Goal: Obtain resource: Obtain resource

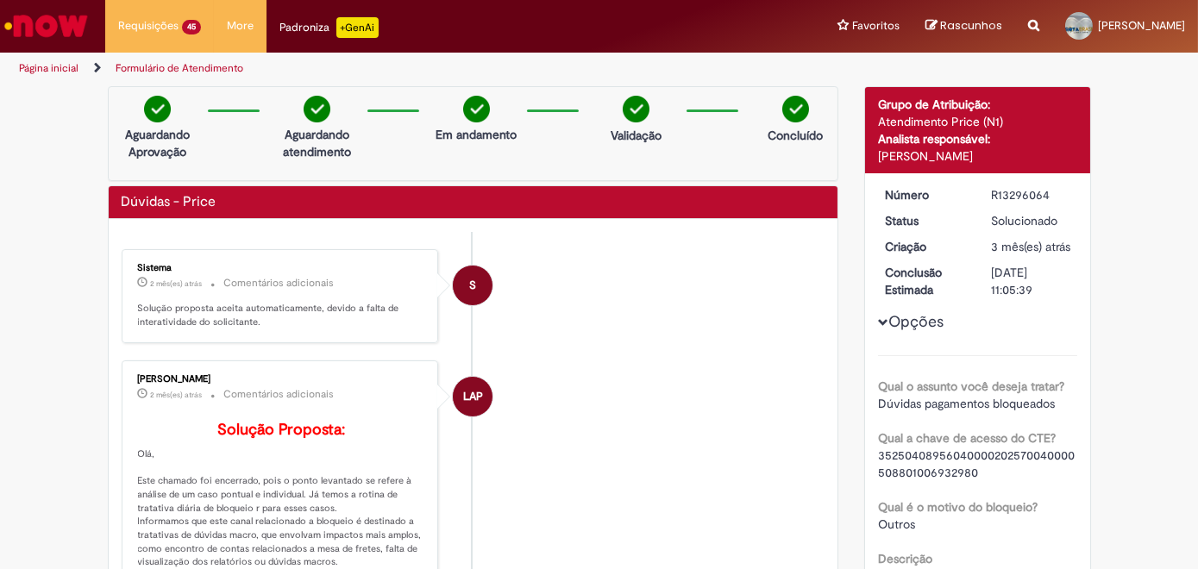
click at [1039, 27] on icon "Search from all sources" at bounding box center [1033, 15] width 11 height 31
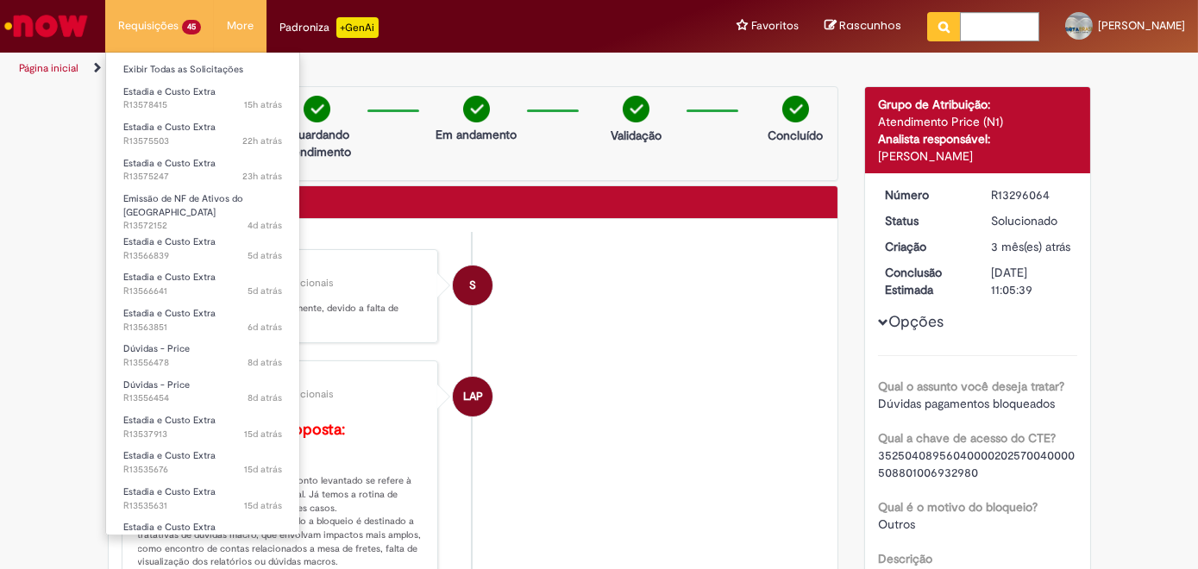
click at [187, 25] on li "Requisições 45 Exibir Todas as Solicitações Estadia e Custo Extra 15h atrás 15 …" at bounding box center [159, 26] width 109 height 52
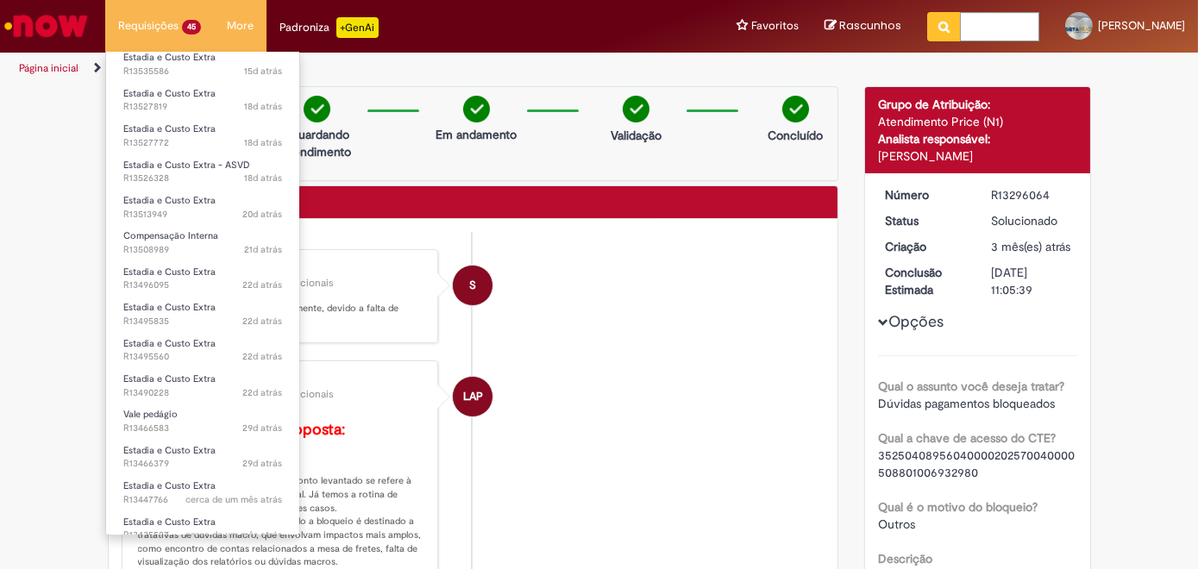
scroll to position [549, 0]
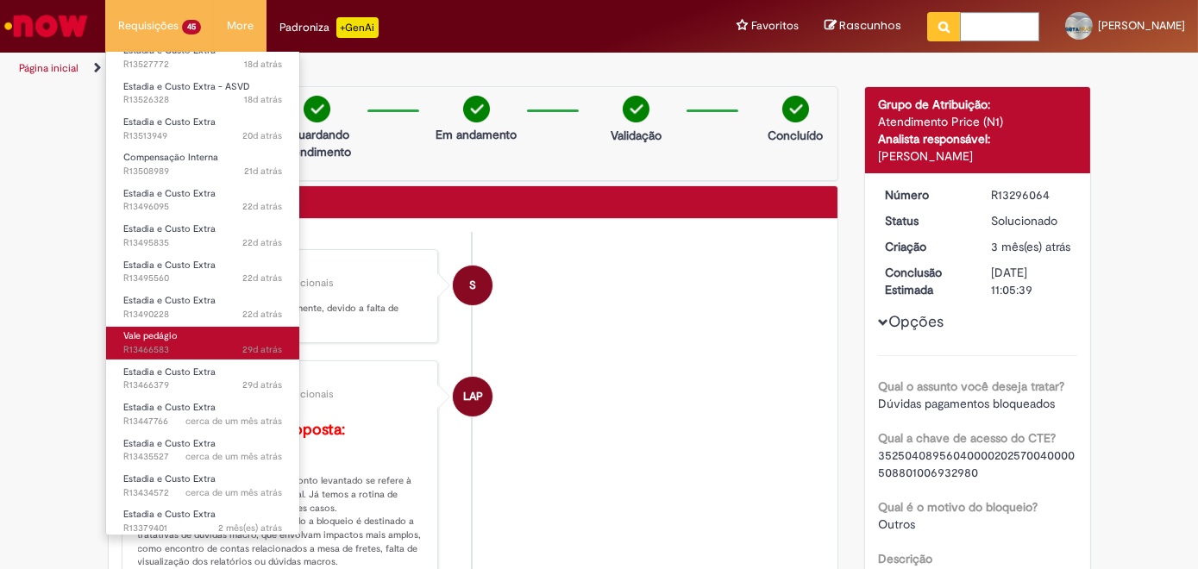
click at [175, 329] on span "Vale pedágio" at bounding box center [150, 335] width 54 height 13
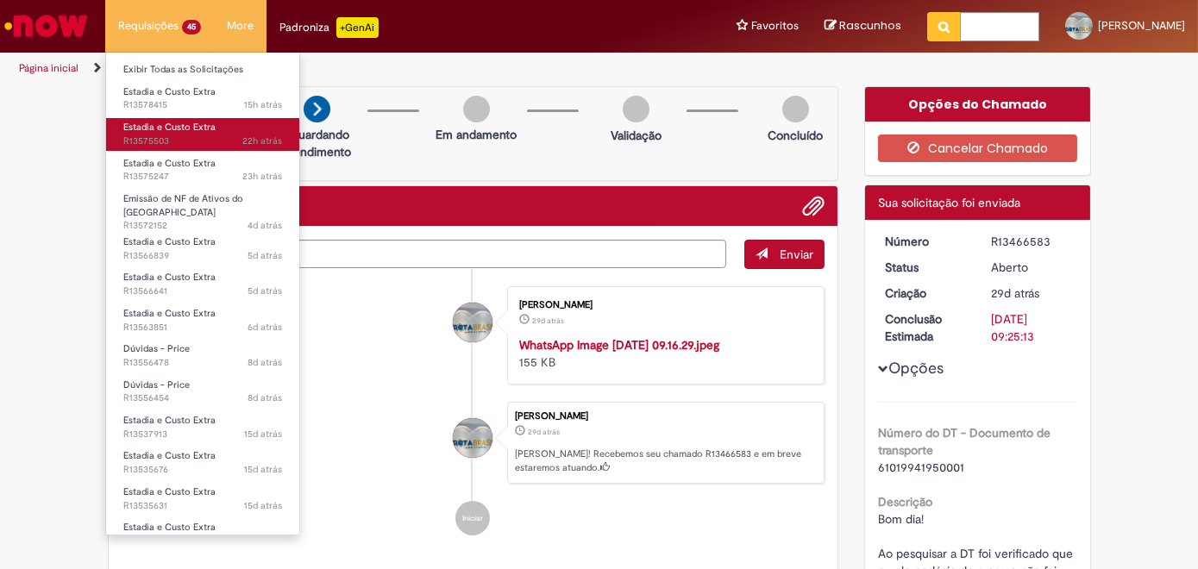
click at [162, 135] on span "22h atrás 22 horas atrás R13575503" at bounding box center [202, 142] width 159 height 14
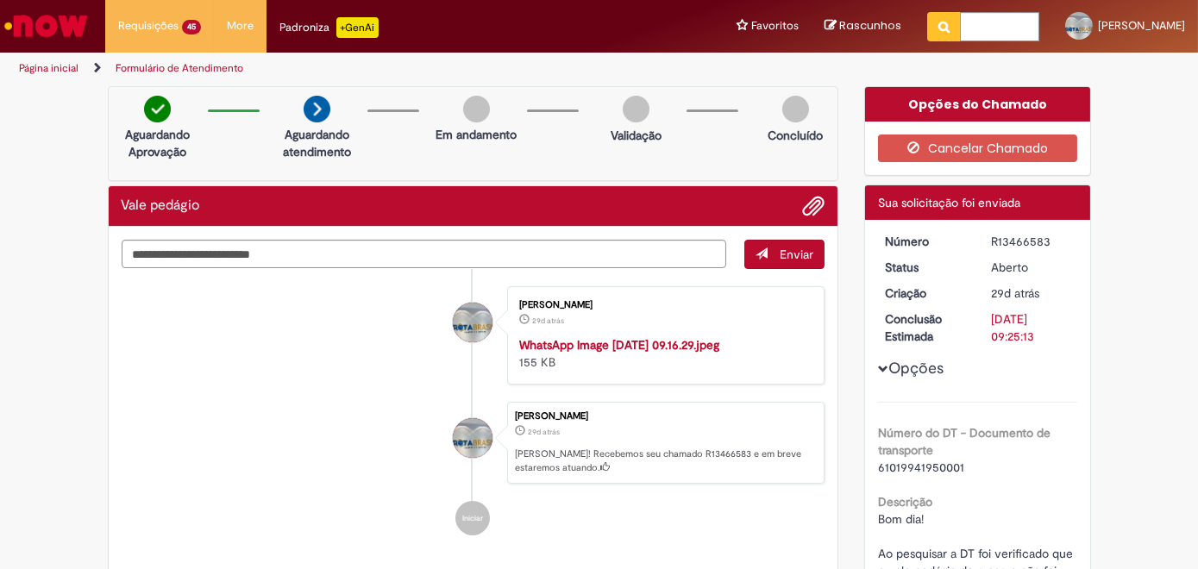
click at [991, 26] on input "text" at bounding box center [999, 26] width 79 height 29
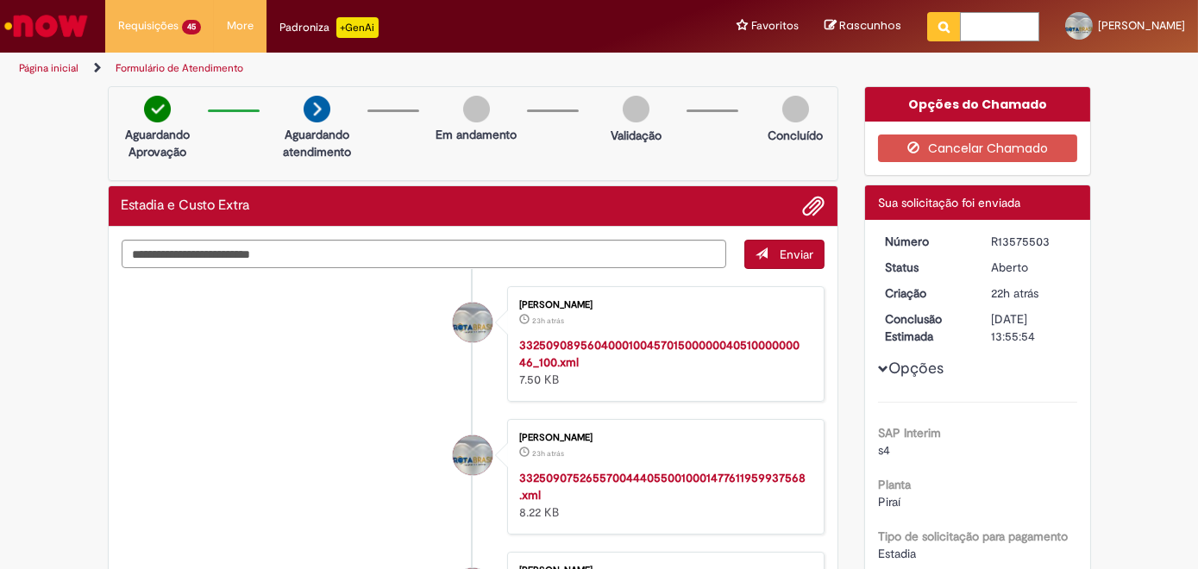
click at [996, 26] on input "text" at bounding box center [999, 26] width 79 height 29
click at [45, 26] on img "Ir para a Homepage" at bounding box center [46, 26] width 89 height 35
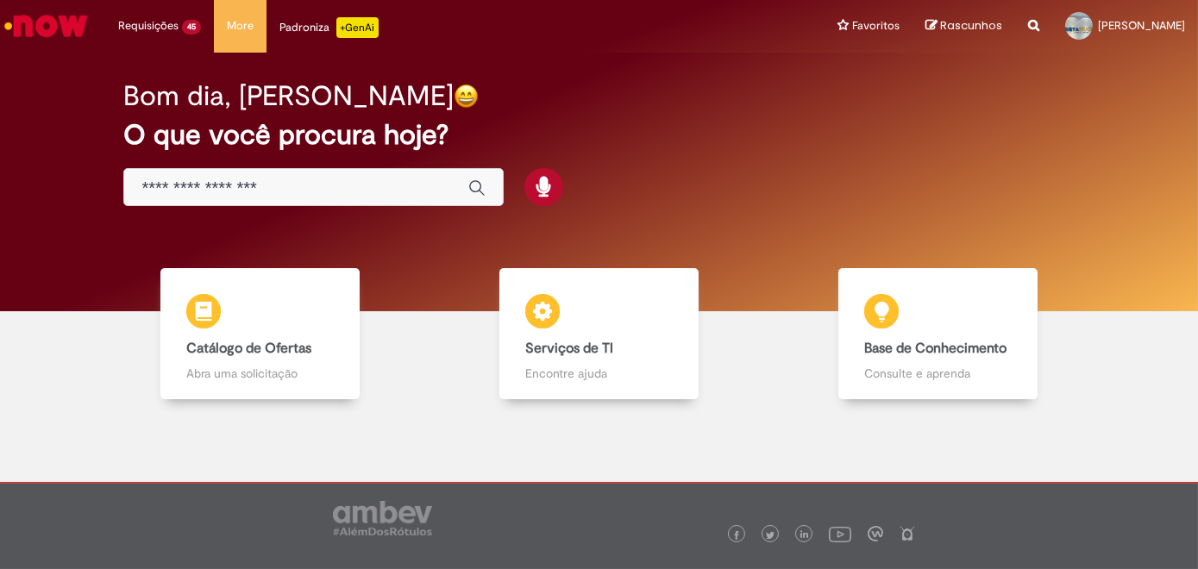
click at [198, 183] on input "Basta digitar aqui" at bounding box center [296, 189] width 310 height 20
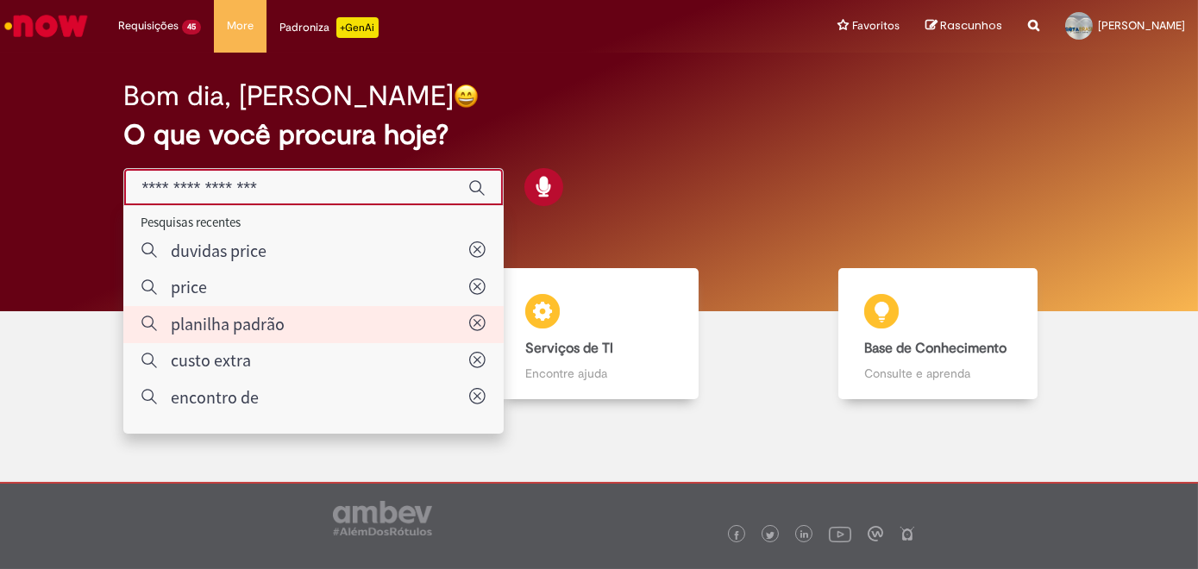
type input "**********"
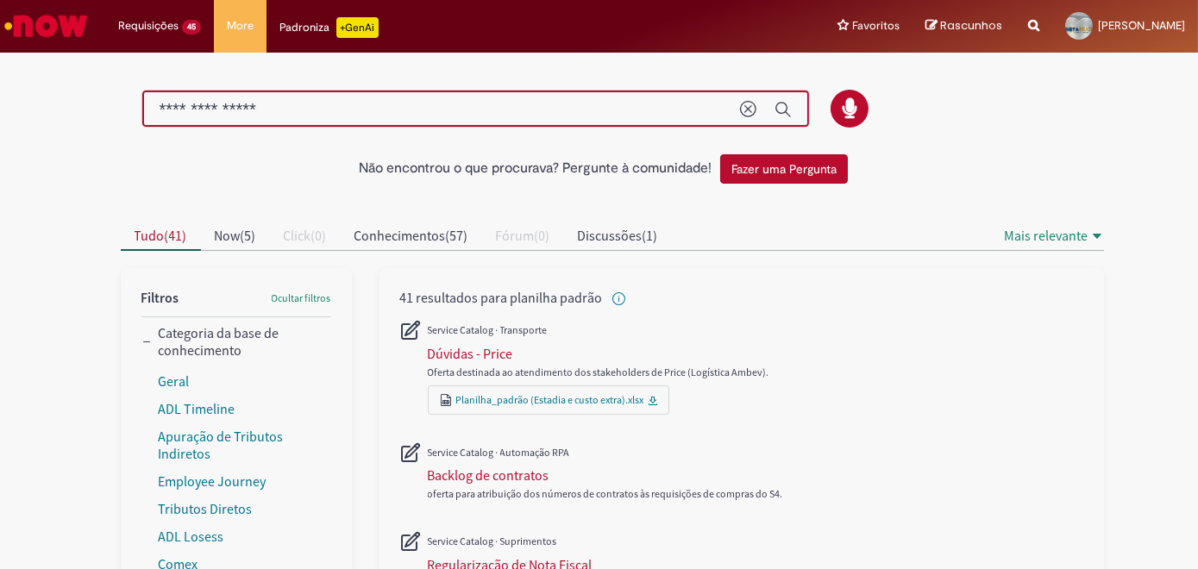
drag, startPoint x: 294, startPoint y: 110, endPoint x: 104, endPoint y: 108, distance: 189.8
click at [108, 108] on div at bounding box center [612, 109] width 1009 height 39
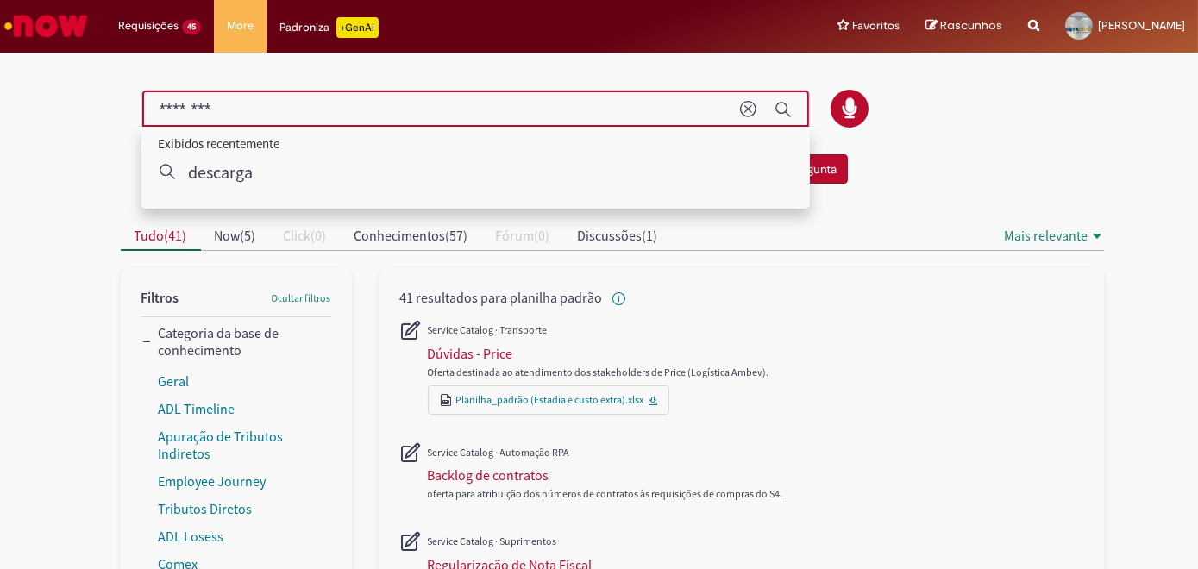
type input "********"
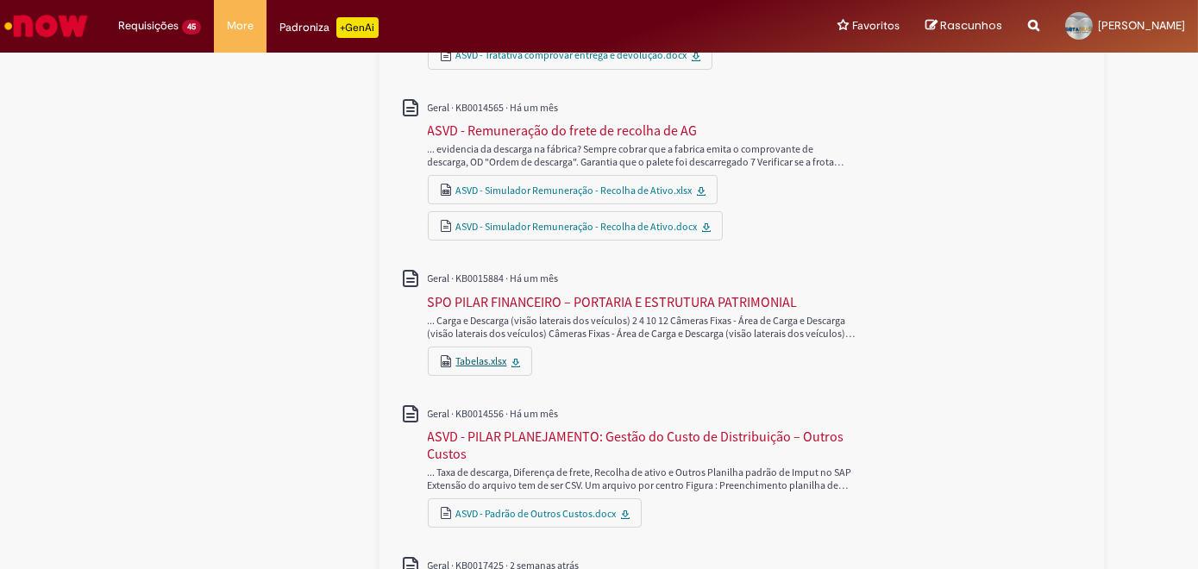
scroll to position [706, 0]
click at [507, 505] on link "ASVD - Padrão de Outros Custos.docx" at bounding box center [536, 511] width 160 height 13
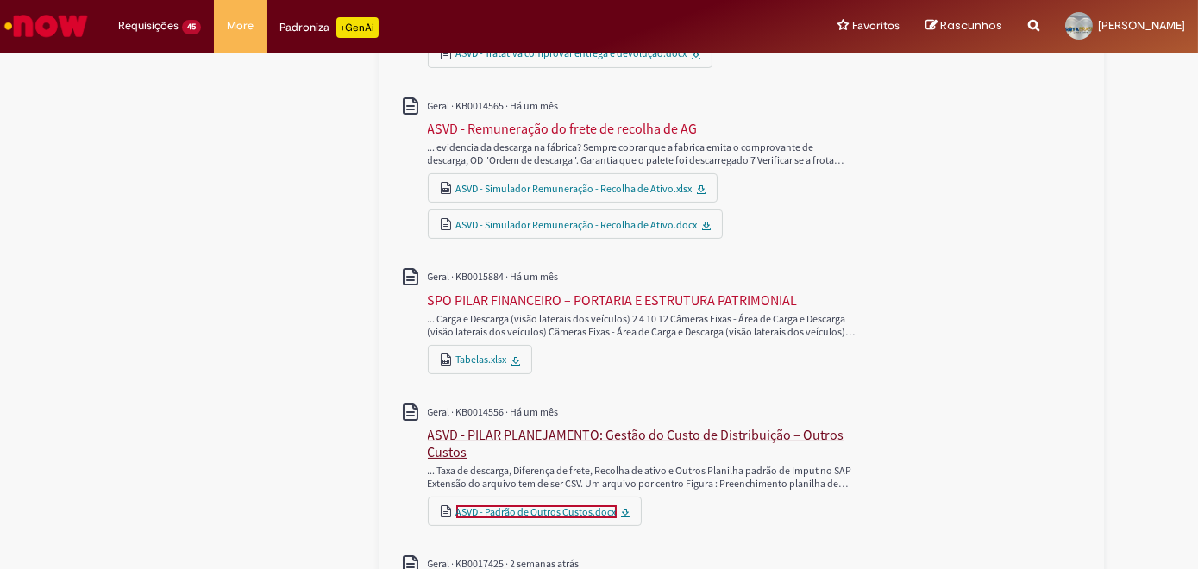
click at [474, 426] on div "ASVD - PILAR PLANEJAMENTO: Gestão do Custo de Distribuição – Outros Custos" at bounding box center [653, 443] width 450 height 35
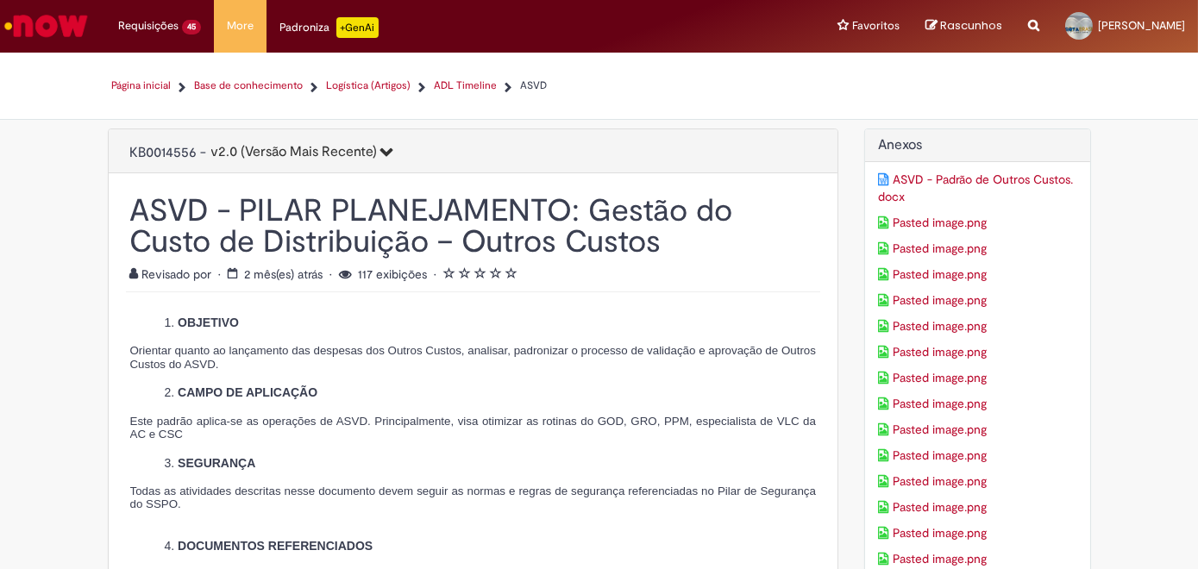
click at [950, 176] on link "ASVD - Padrão de Outros Custos.docx" at bounding box center [977, 188] width 199 height 35
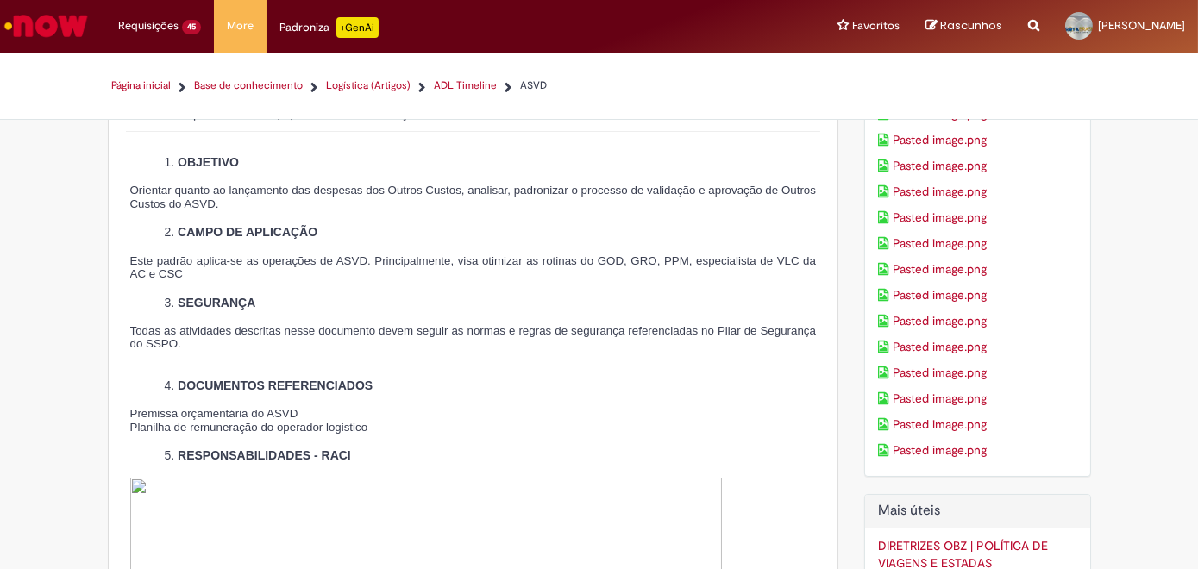
scroll to position [156, 0]
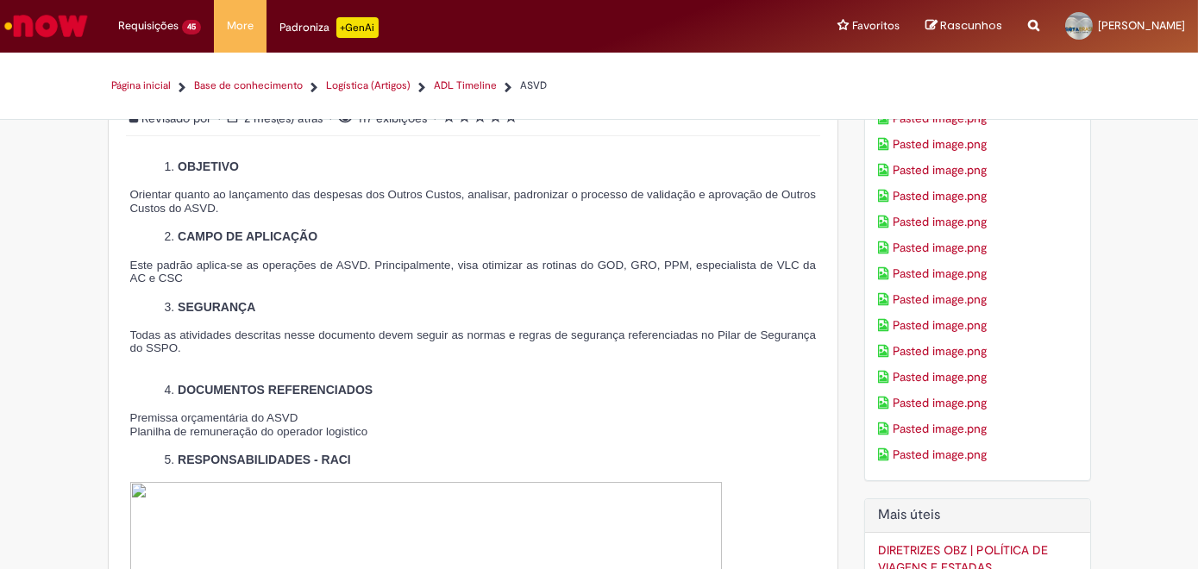
click at [37, 16] on img "Ir para a Homepage" at bounding box center [46, 26] width 89 height 35
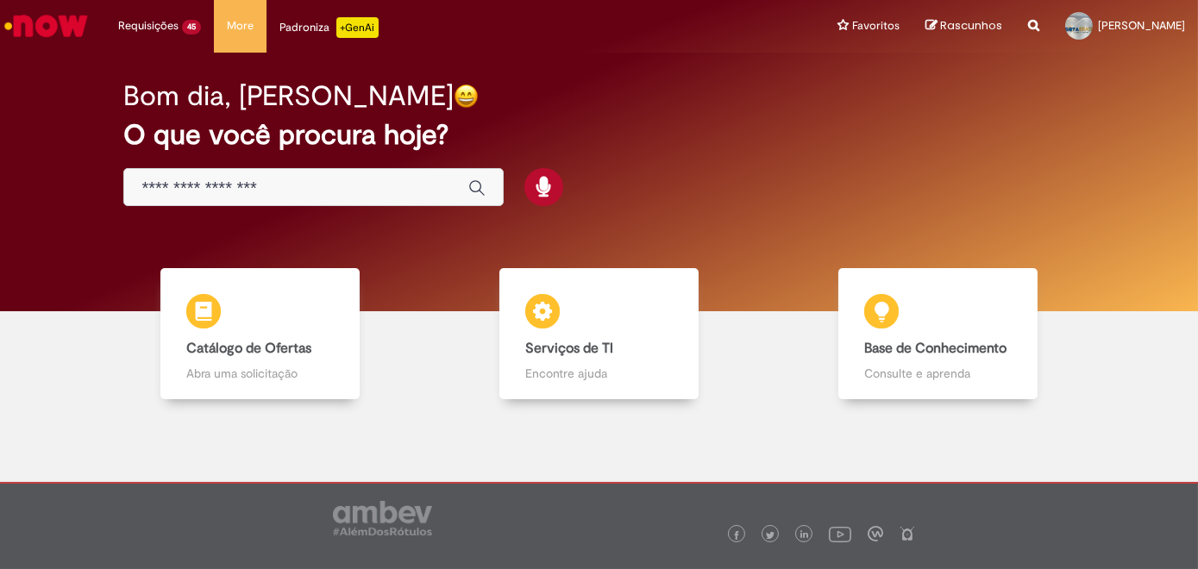
click at [154, 202] on div "Global" at bounding box center [313, 187] width 380 height 39
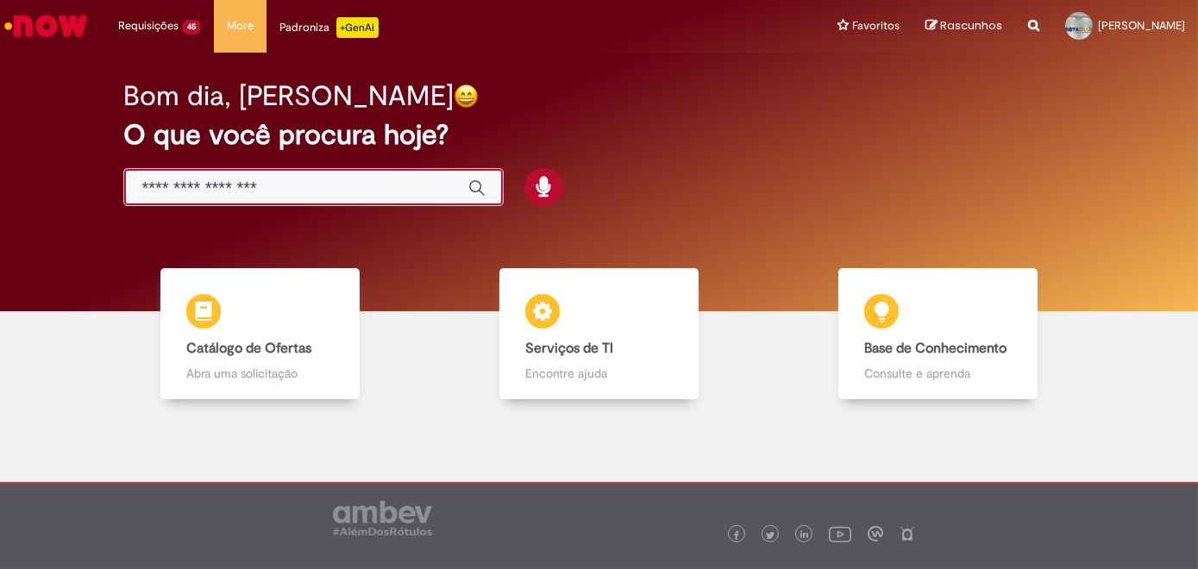
click at [175, 191] on input "Basta digitar aqui" at bounding box center [296, 189] width 310 height 20
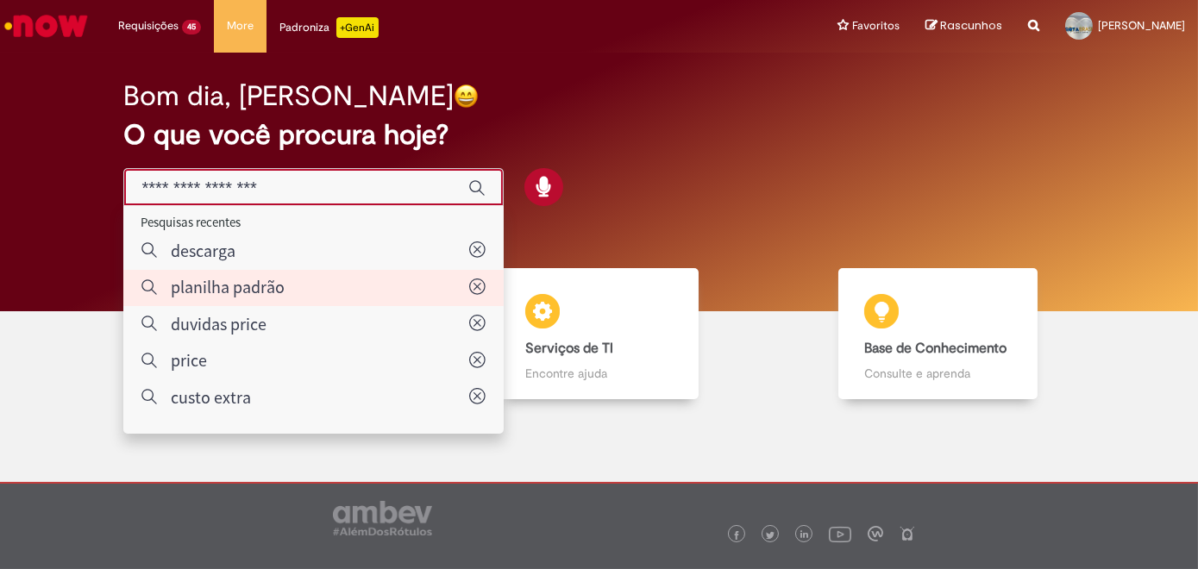
type input "**********"
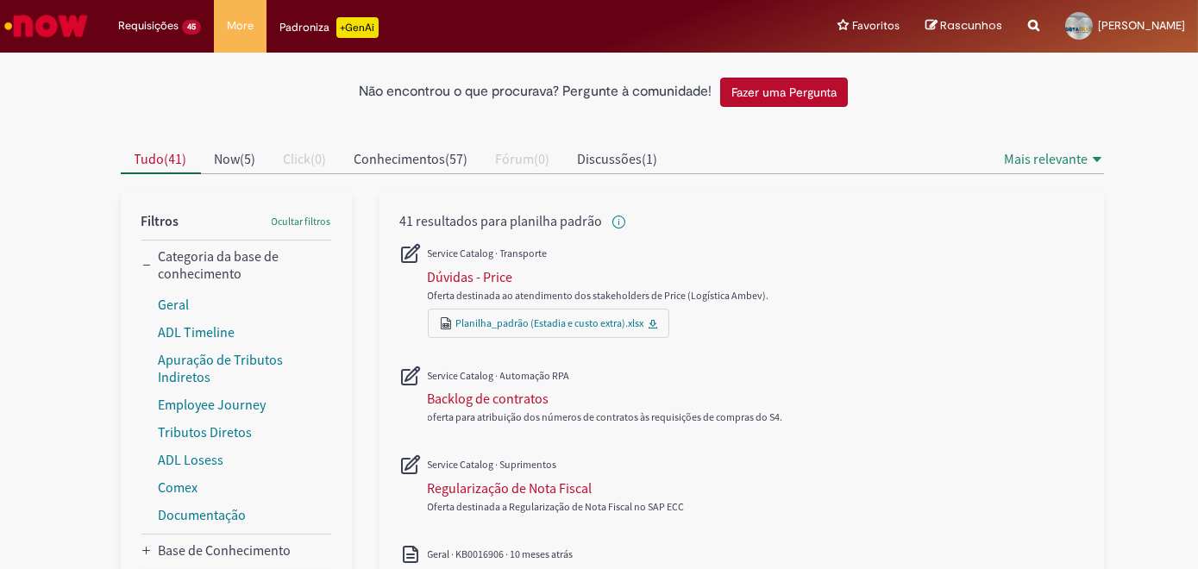
scroll to position [78, 0]
click at [549, 316] on link "Planilha_padrão (Estadia e custo extra).xlsx" at bounding box center [550, 322] width 188 height 13
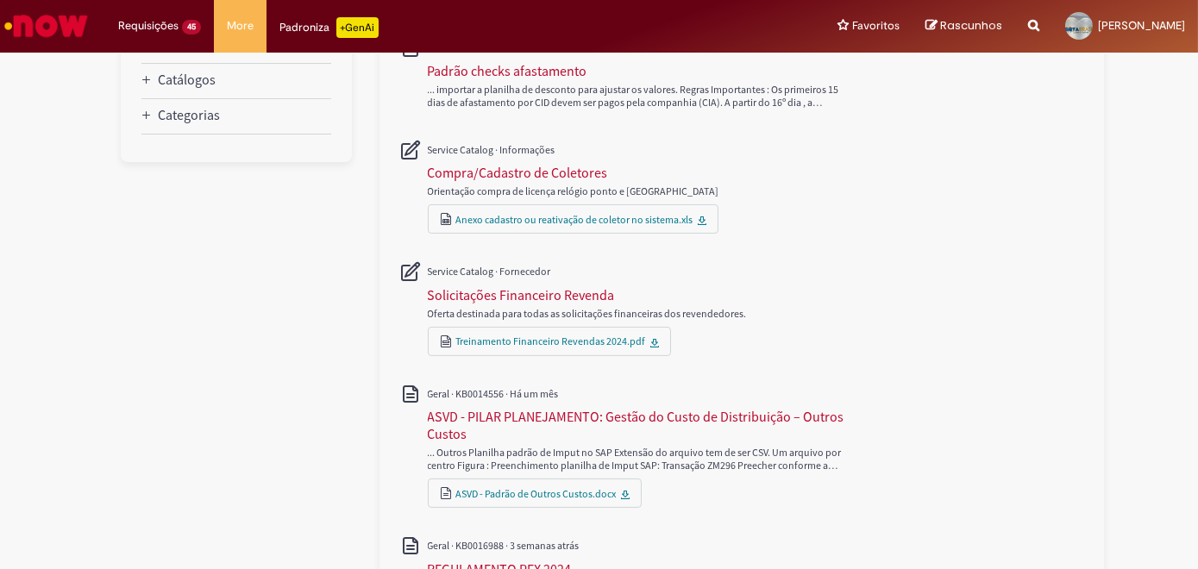
scroll to position [627, 0]
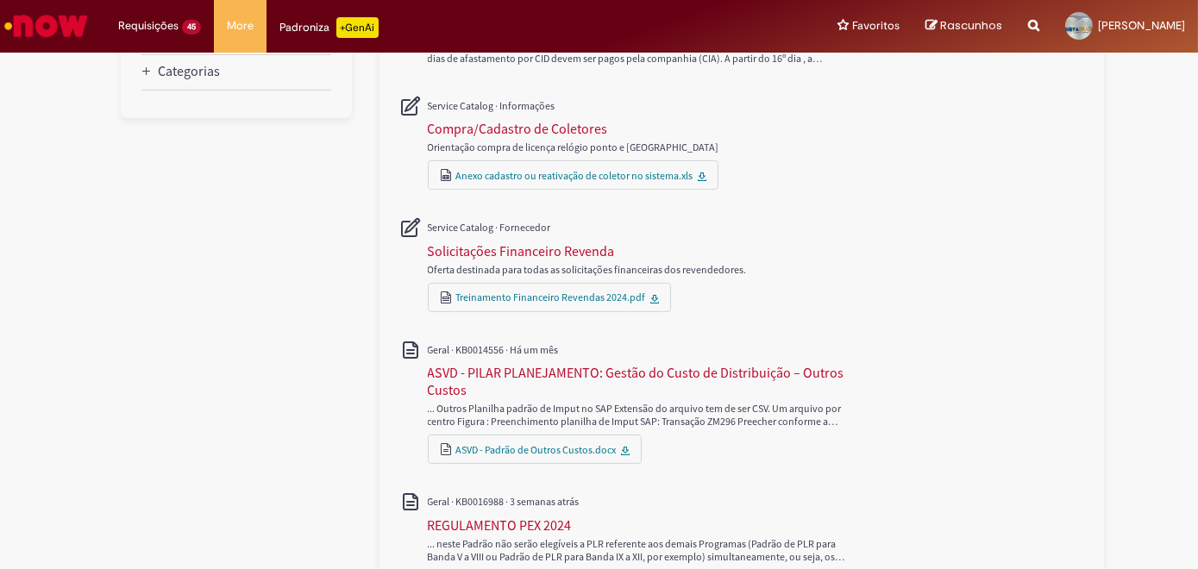
click at [1025, 260] on div "Oferta destinada para todas as solicitações financeiras dos revendedores. Trein…" at bounding box center [741, 265] width 683 height 122
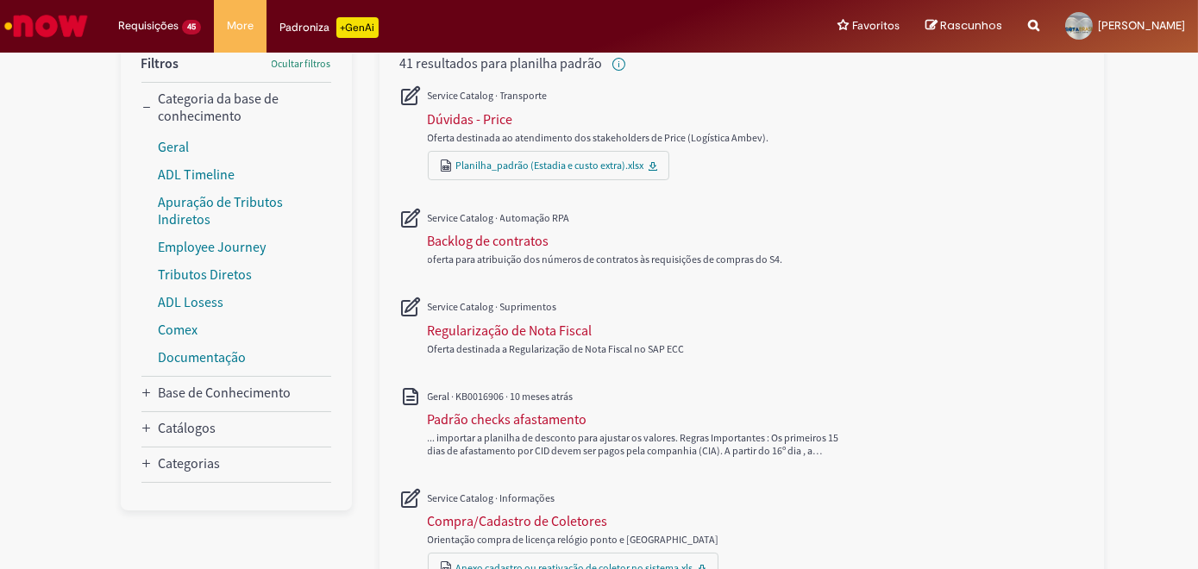
scroll to position [0, 0]
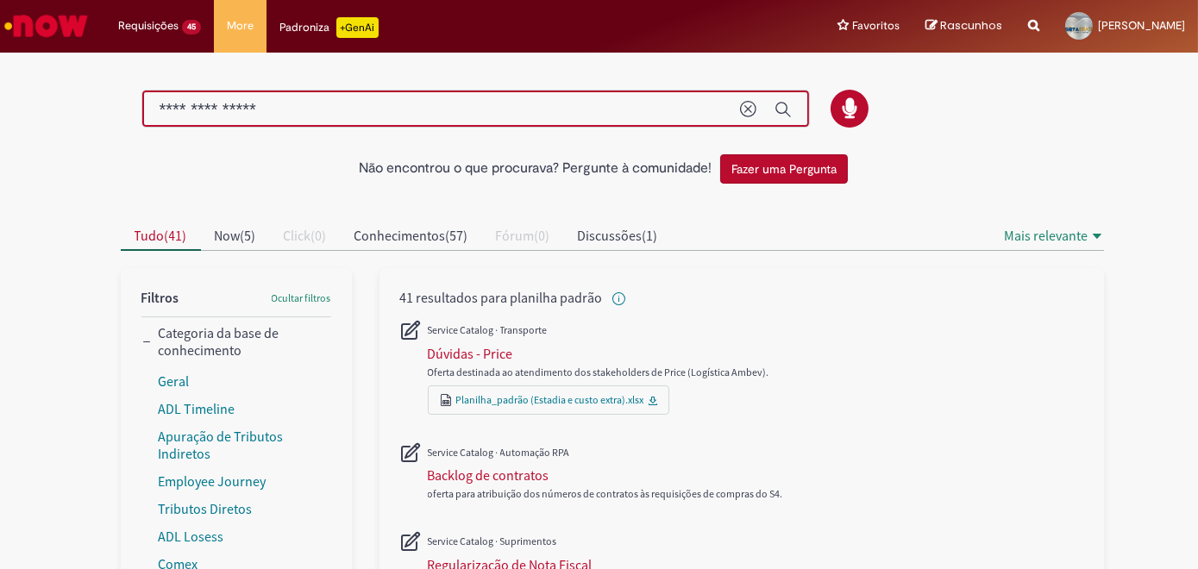
drag, startPoint x: 285, startPoint y: 111, endPoint x: 132, endPoint y: 108, distance: 152.7
click at [132, 108] on div at bounding box center [612, 109] width 1009 height 39
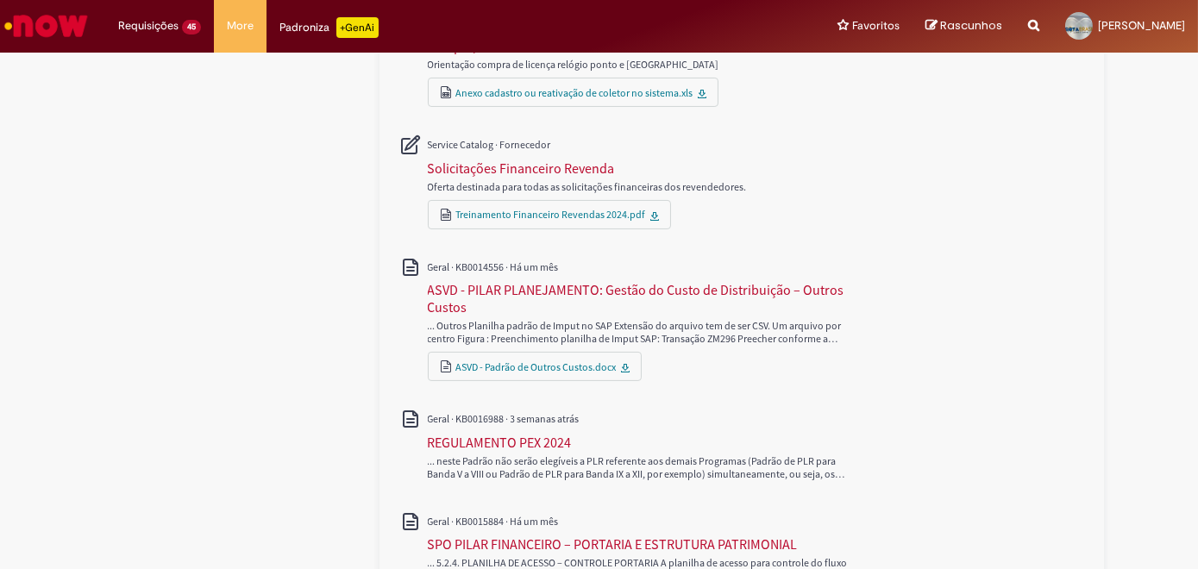
scroll to position [784, 0]
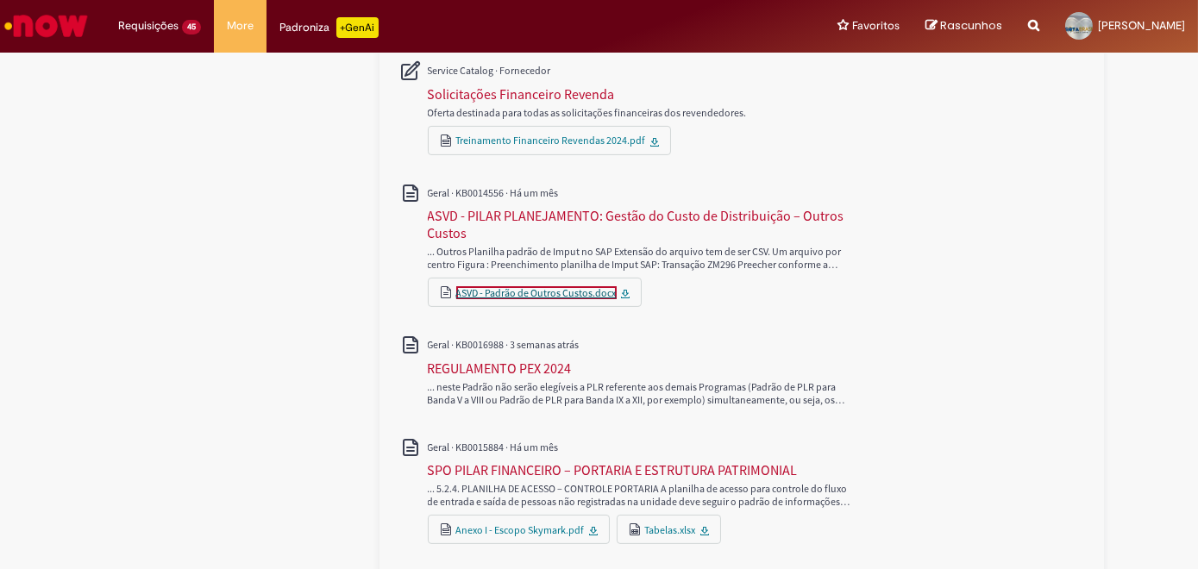
click at [531, 286] on link "ASVD - Padrão de Outros Custos.docx" at bounding box center [536, 292] width 160 height 13
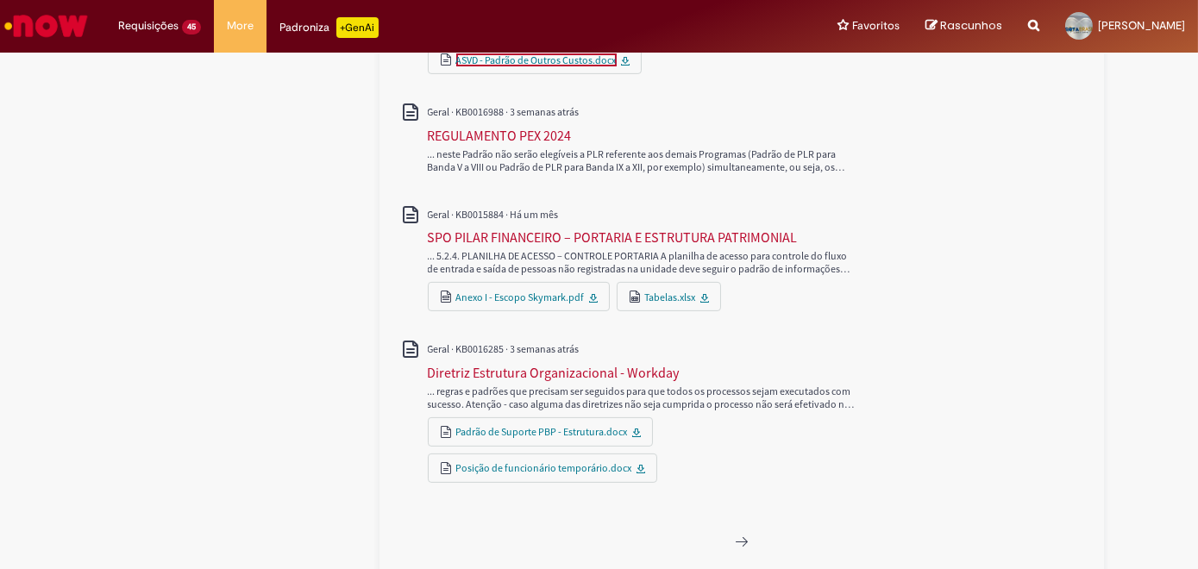
scroll to position [1019, 0]
